Goal: Information Seeking & Learning: Learn about a topic

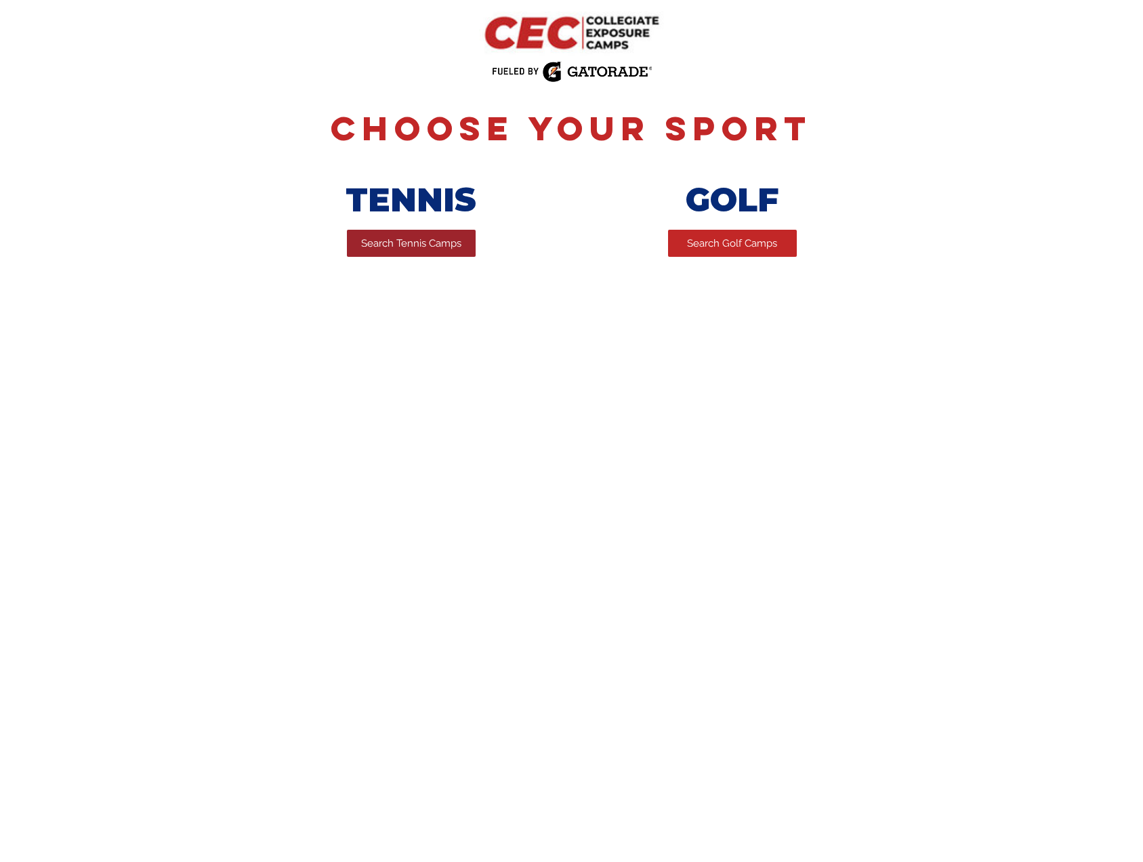
click at [398, 256] on link "Search Tennis Camps" at bounding box center [411, 243] width 129 height 27
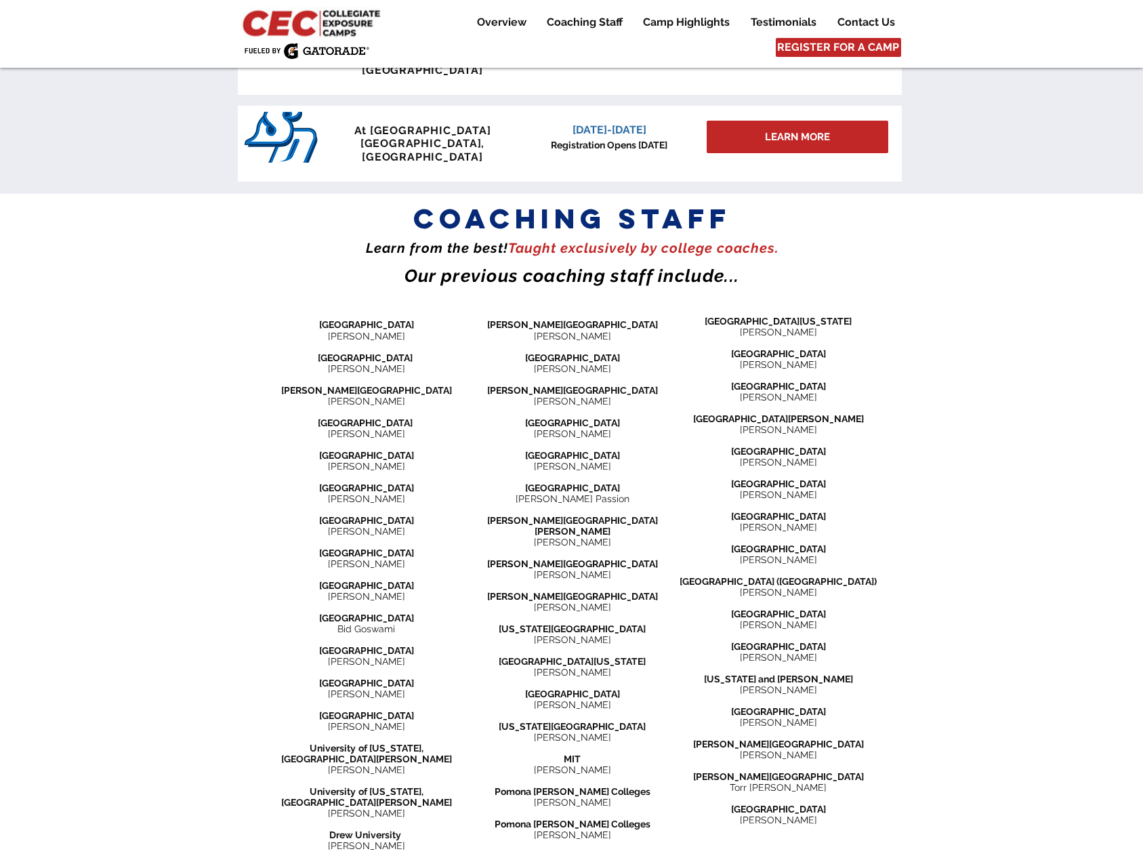
scroll to position [1559, 0]
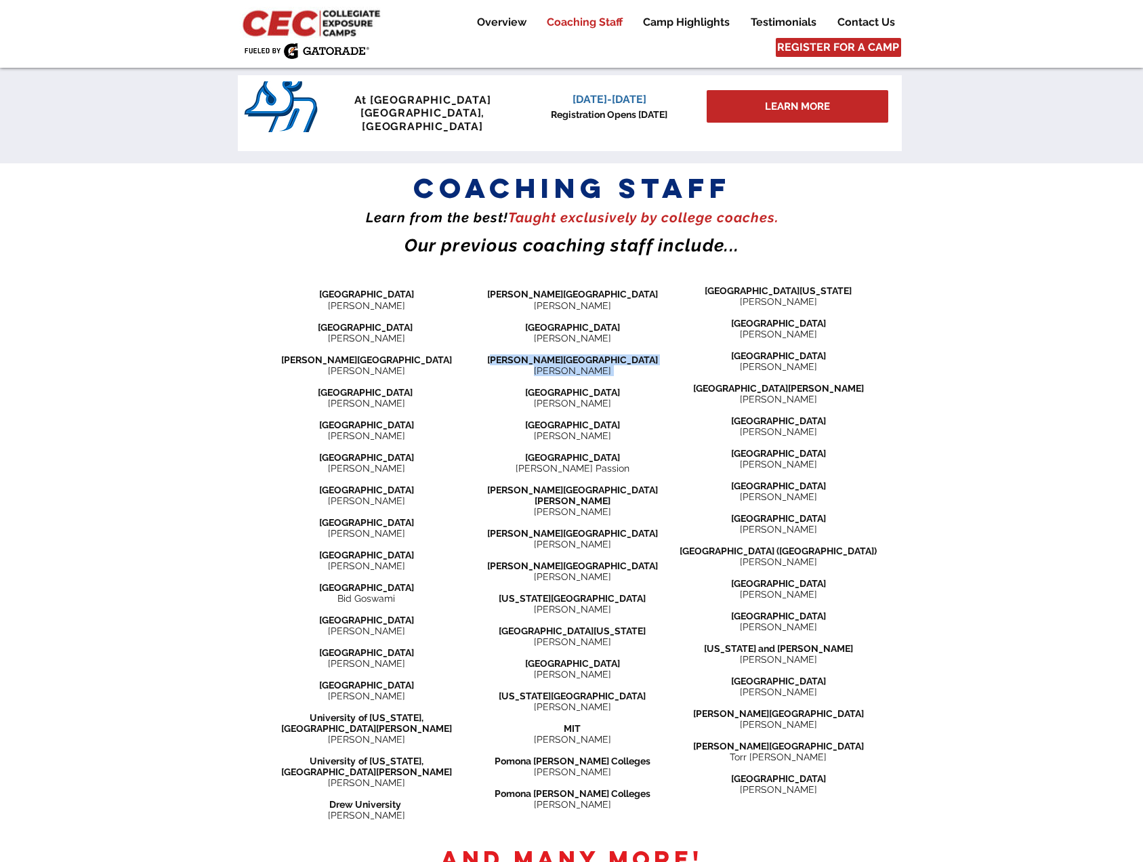
drag, startPoint x: 539, startPoint y: 245, endPoint x: 614, endPoint y: 263, distance: 77.3
click at [614, 272] on div "[PERSON_NAME][GEOGRAPHIC_DATA] [PERSON_NAME] [GEOGRAPHIC_DATA] [PERSON_NAME] ​ …" at bounding box center [573, 542] width 206 height 540
click at [614, 376] on p "​" at bounding box center [573, 381] width 206 height 11
drag, startPoint x: 613, startPoint y: 259, endPoint x: 523, endPoint y: 248, distance: 90.8
click at [523, 272] on div "[PERSON_NAME][GEOGRAPHIC_DATA] [PERSON_NAME] [GEOGRAPHIC_DATA] [PERSON_NAME] ​ …" at bounding box center [573, 542] width 206 height 540
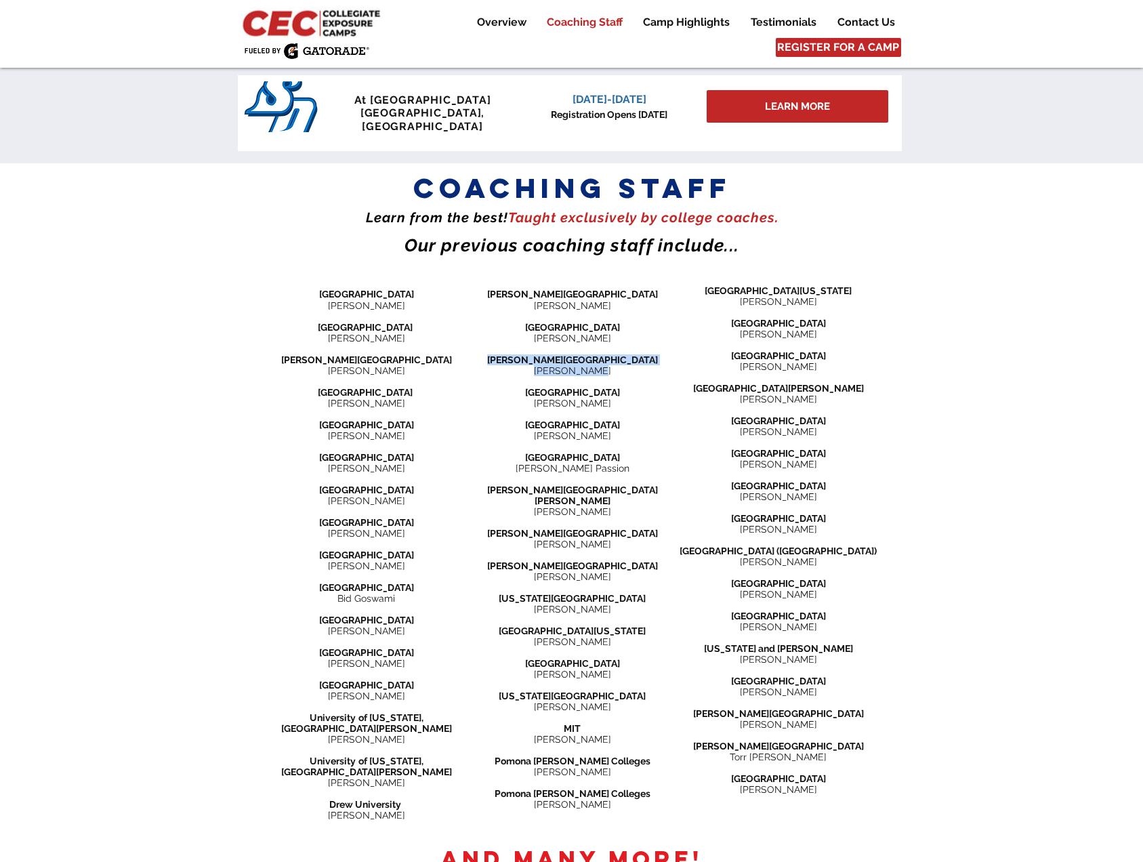
click at [580, 355] on span "[PERSON_NAME][GEOGRAPHIC_DATA]" at bounding box center [572, 360] width 171 height 11
drag, startPoint x: 599, startPoint y: 310, endPoint x: 254, endPoint y: 310, distance: 345.0
click at [254, 310] on div at bounding box center [571, 526] width 1143 height 727
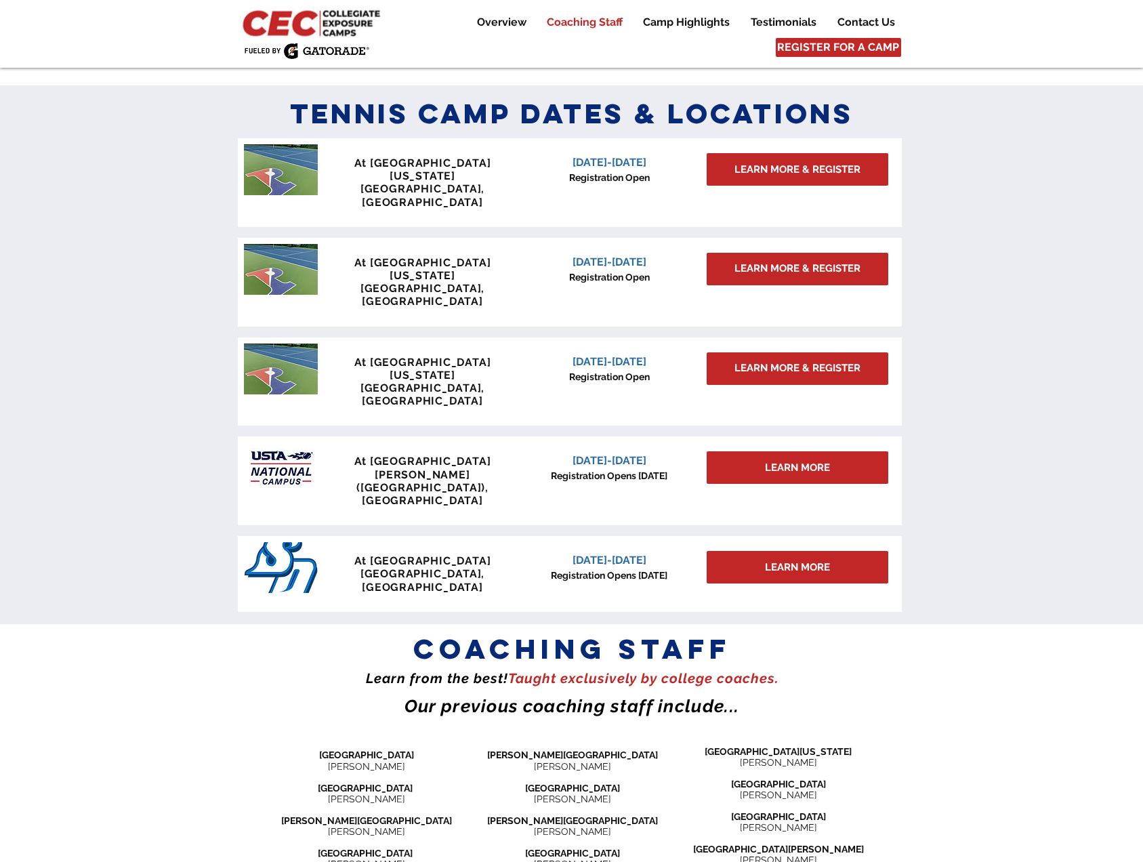
scroll to position [1085, 0]
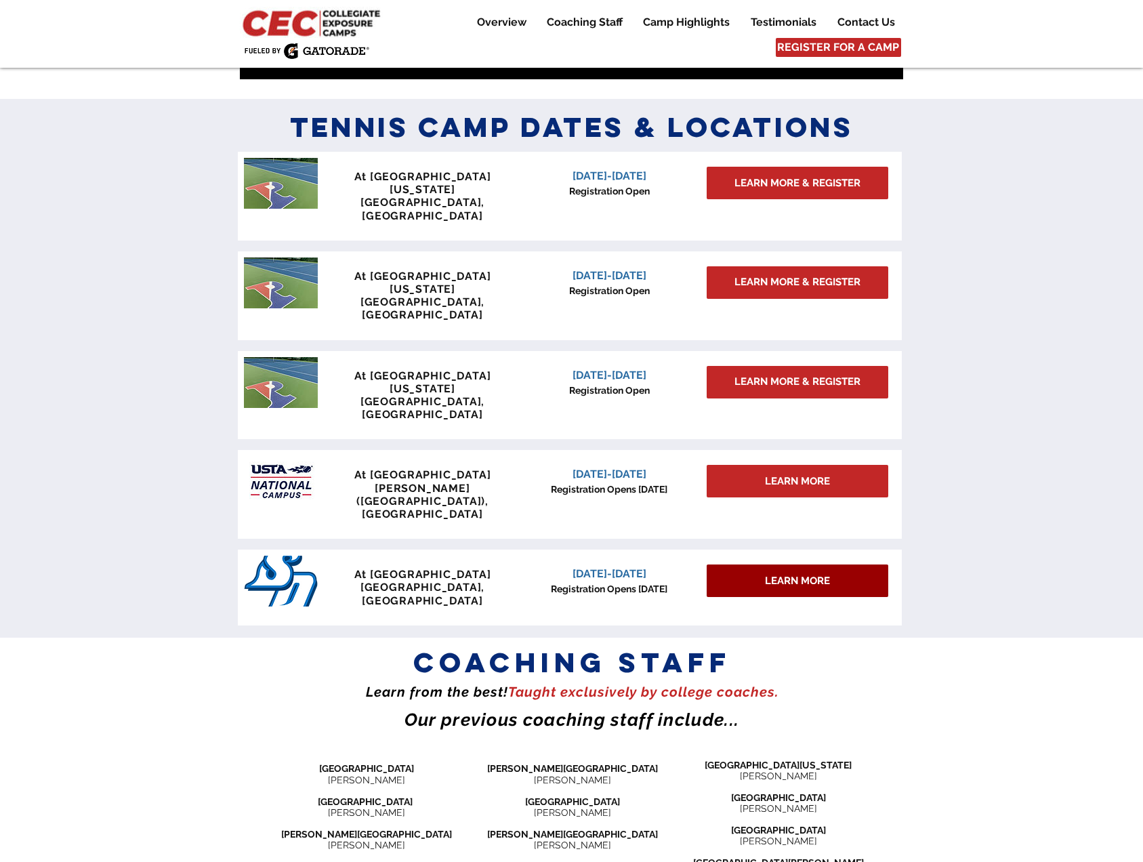
click at [769, 574] on span "LEARN MORE" at bounding box center [797, 581] width 65 height 14
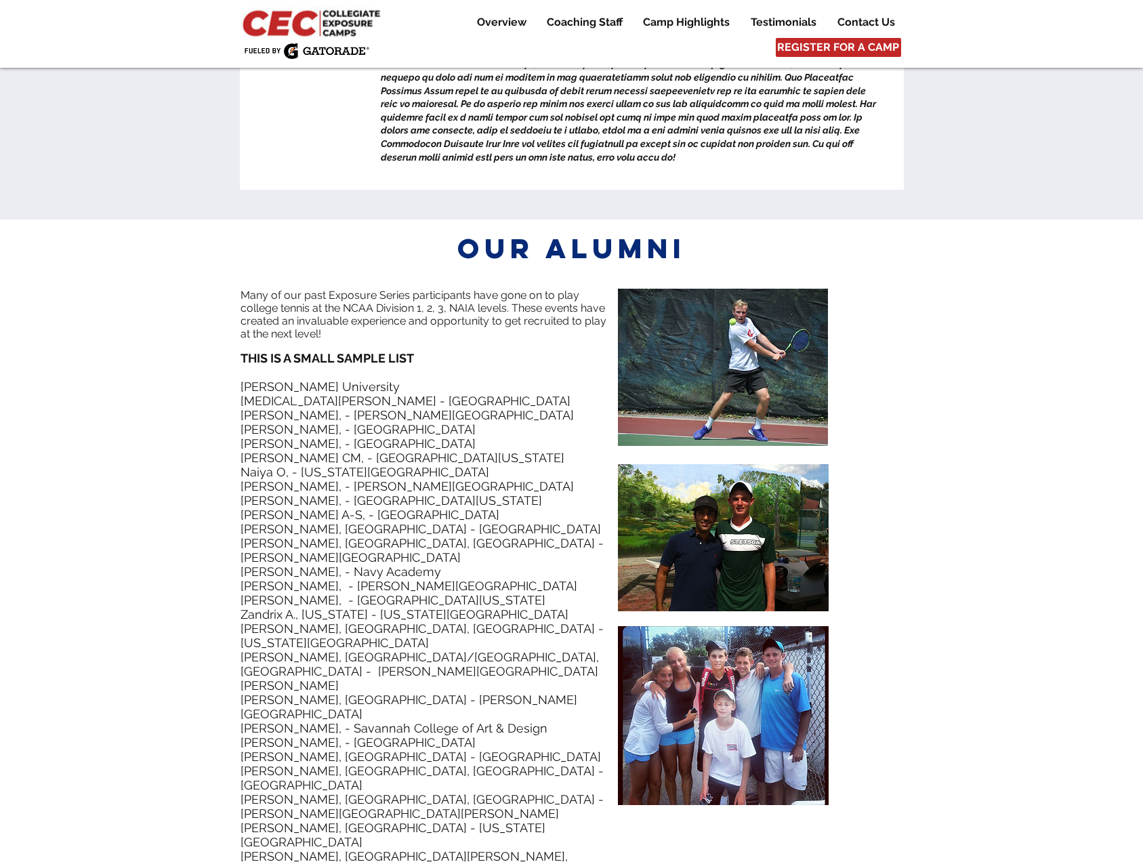
scroll to position [6012, 0]
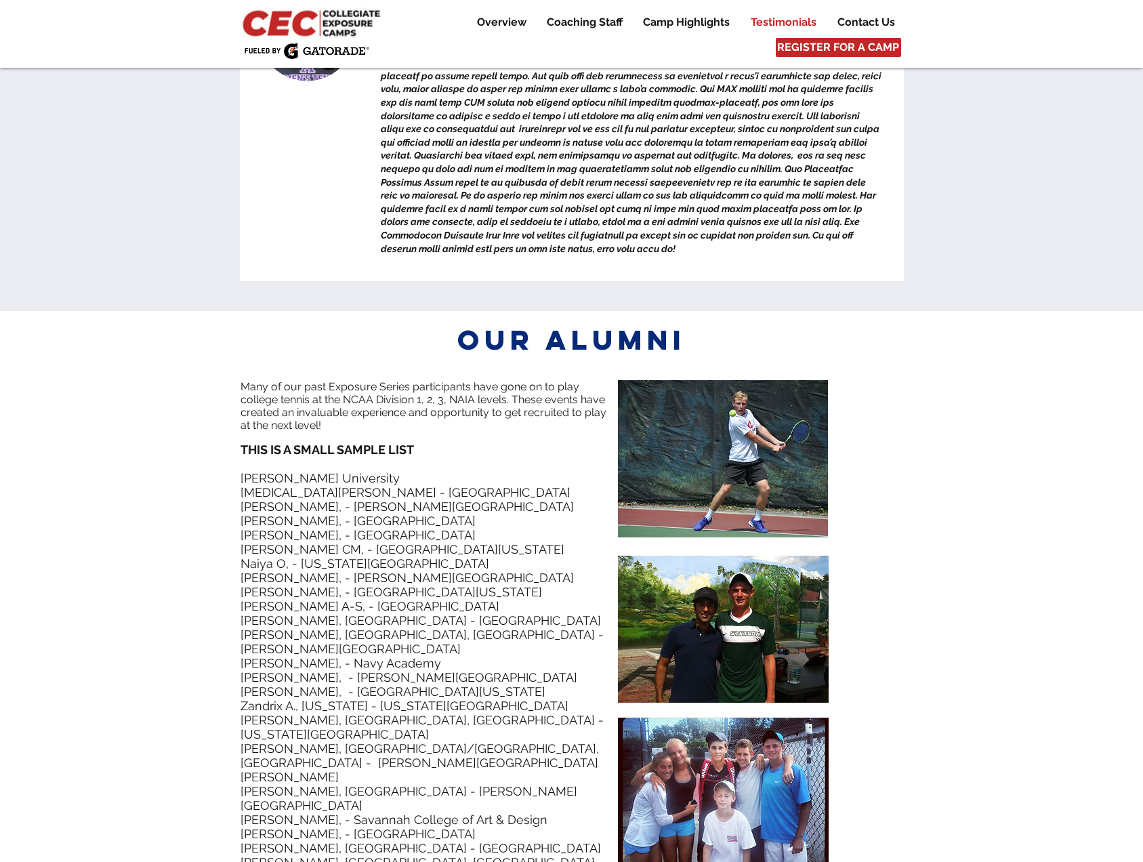
drag, startPoint x: 249, startPoint y: 671, endPoint x: 532, endPoint y: 803, distance: 312.6
click at [532, 803] on div "Many of our past Exposure Series participants have gone on to play college tenn…" at bounding box center [430, 788] width 378 height 817
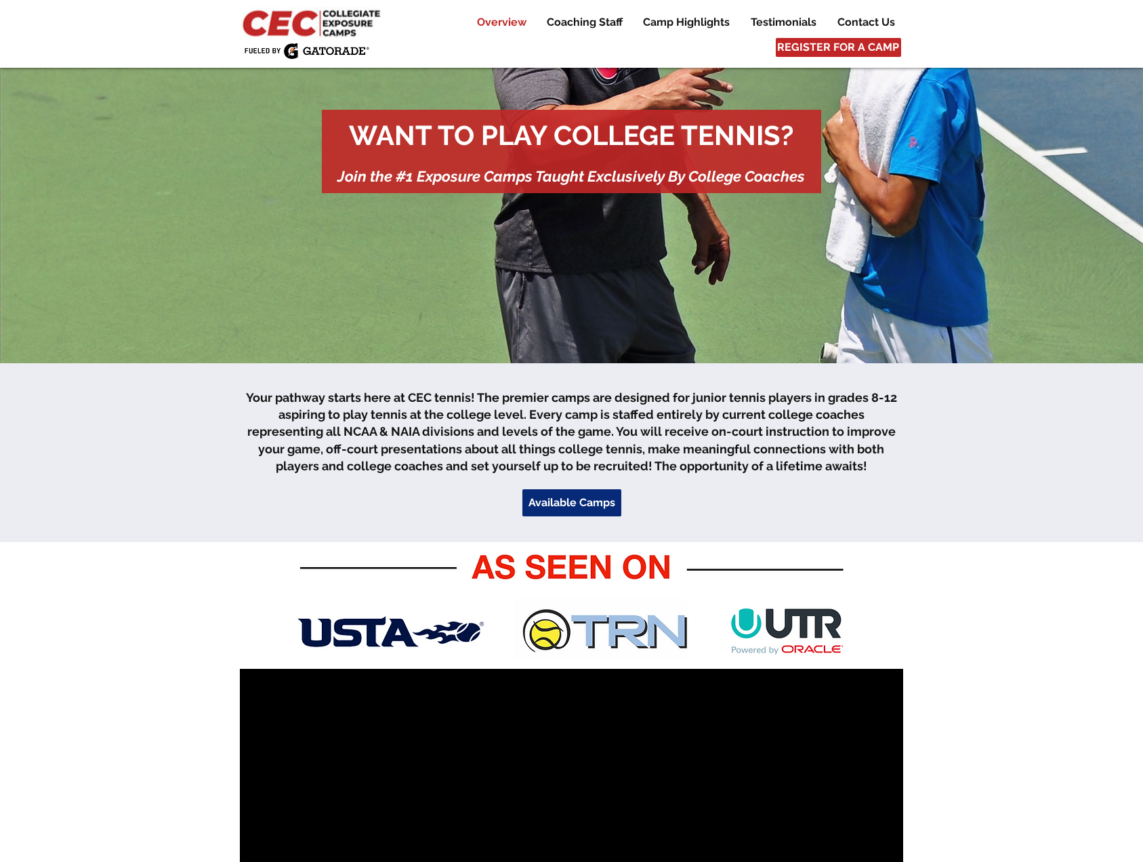
scroll to position [0, 0]
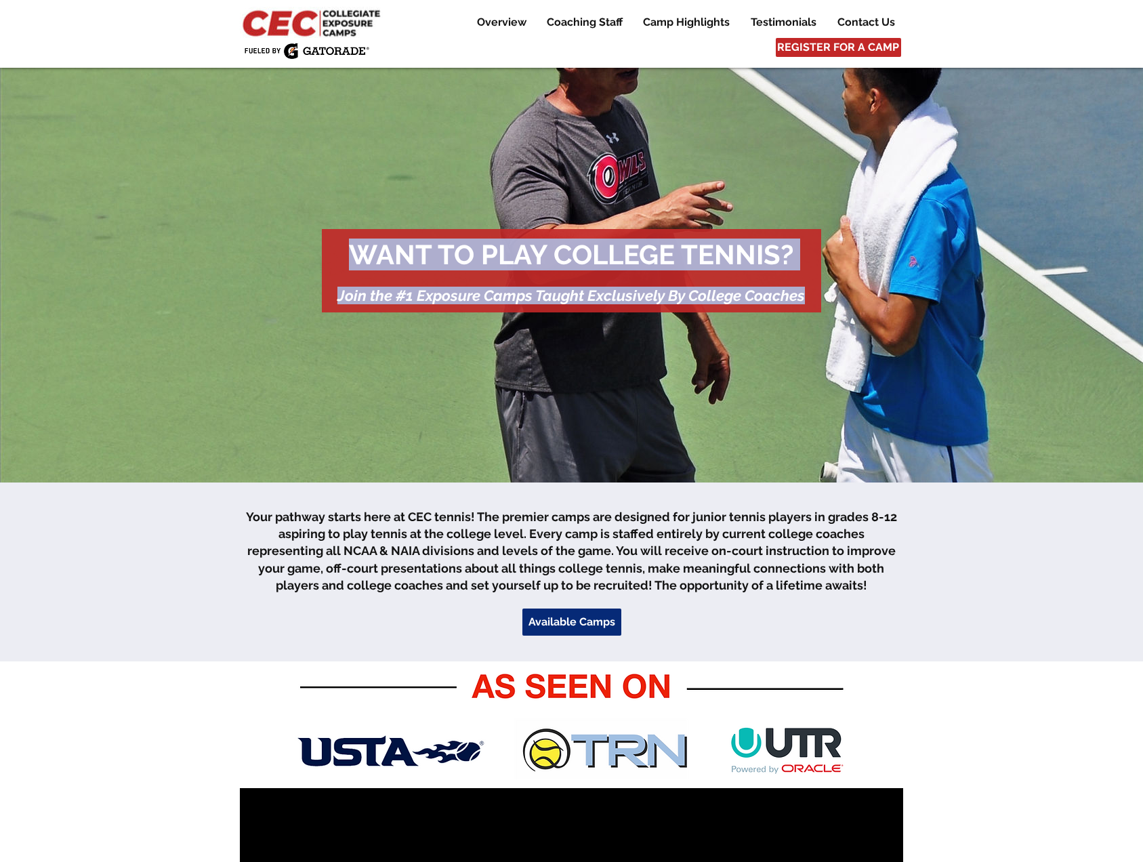
drag, startPoint x: 342, startPoint y: 256, endPoint x: 803, endPoint y: 291, distance: 461.6
click at [803, 291] on div "WANT TO PLAY COLLEGE TENNIS? Join the #1 Exposure Camps Taught Exclusively By C…" at bounding box center [572, 270] width 500 height 83
click at [803, 291] on span "Join the #1 Exposure Camps Taught Exclusively By College Coaches" at bounding box center [572, 296] width 468 height 18
drag, startPoint x: 804, startPoint y: 296, endPoint x: 297, endPoint y: 272, distance: 507.6
click at [326, 257] on div "WANT TO PLAY COLLEGE TENNIS? Join the #1 Exposure Camps Taught Exclusively By C…" at bounding box center [572, 270] width 500 height 83
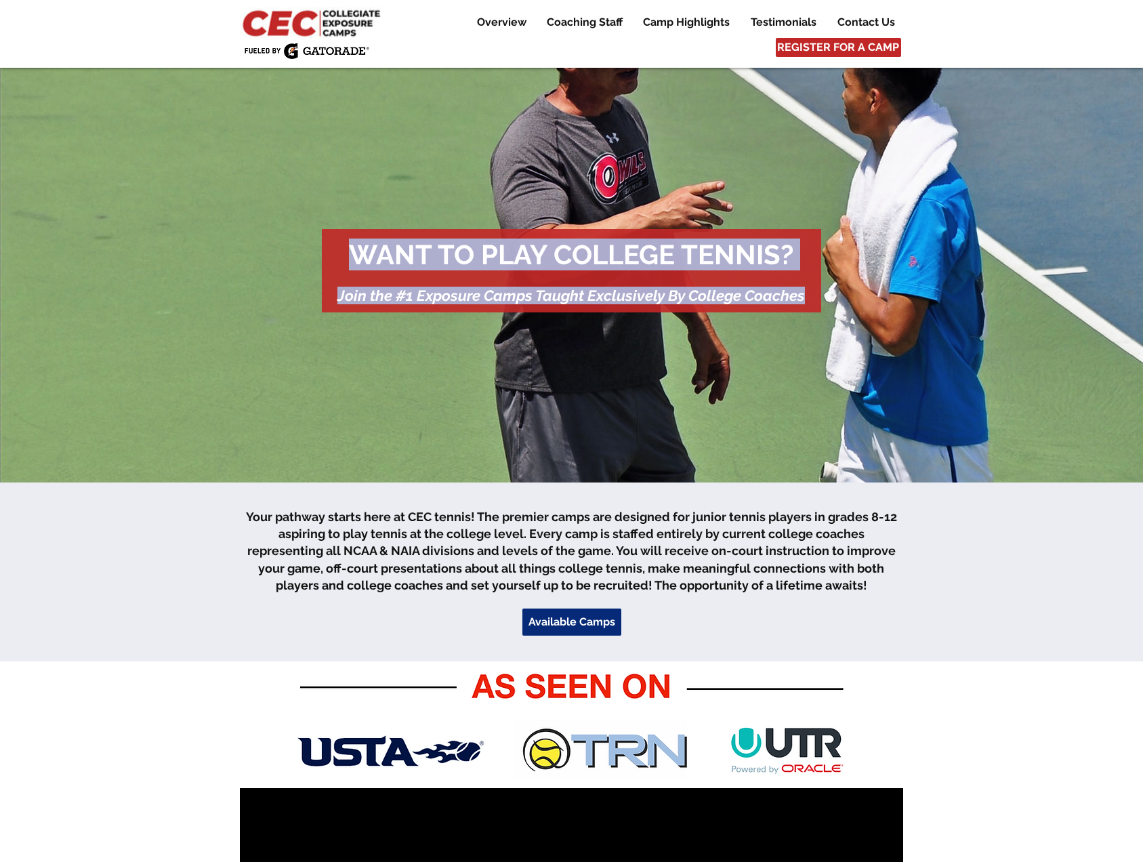
click at [243, 288] on img "main content" at bounding box center [571, 275] width 1143 height 415
click at [543, 407] on img "main content" at bounding box center [571, 275] width 1143 height 415
click at [710, 102] on img "main content" at bounding box center [571, 275] width 1143 height 415
